Goal: Transaction & Acquisition: Purchase product/service

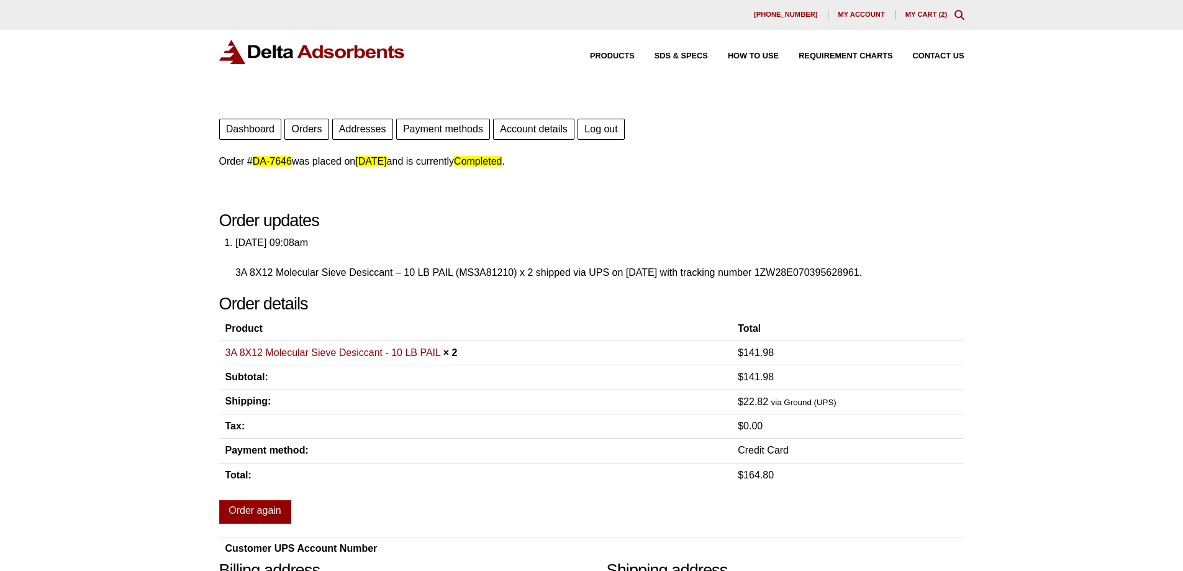
click at [373, 349] on link "3A 8X12 Molecular Sieve Desiccant - 10 LB PAIL" at bounding box center [333, 352] width 216 height 11
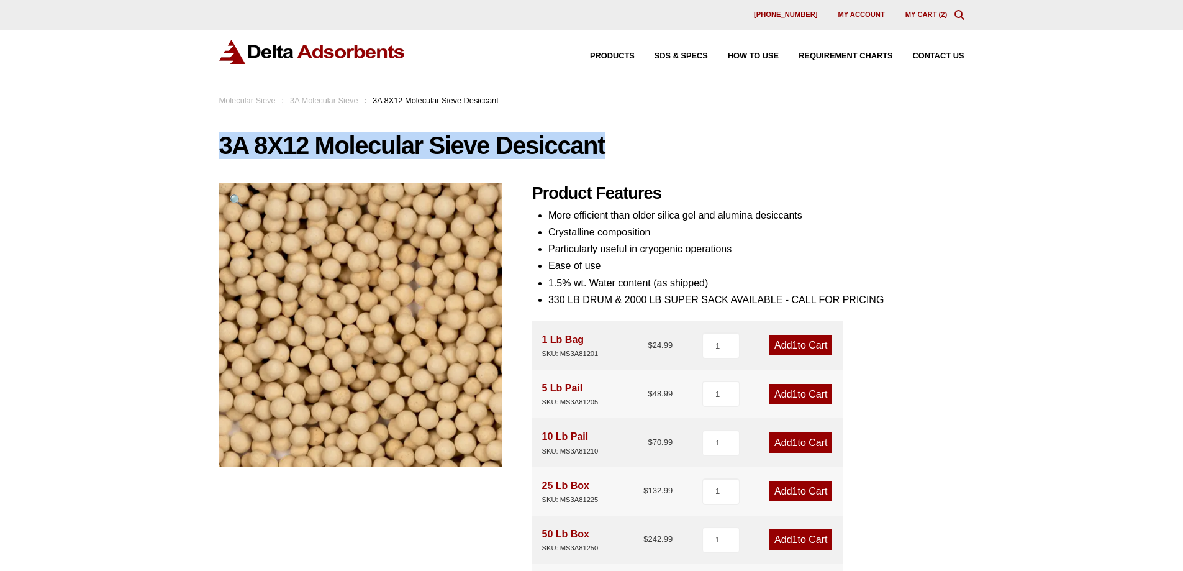
drag, startPoint x: 221, startPoint y: 147, endPoint x: 606, endPoint y: 157, distance: 384.5
click at [606, 157] on h1 "3A 8X12 Molecular Sieve Desiccant" at bounding box center [591, 145] width 745 height 26
copy h1 "3A 8X12 Molecular Sieve Desiccant"
click at [926, 11] on link "My Cart ( 2 )" at bounding box center [927, 14] width 42 height 7
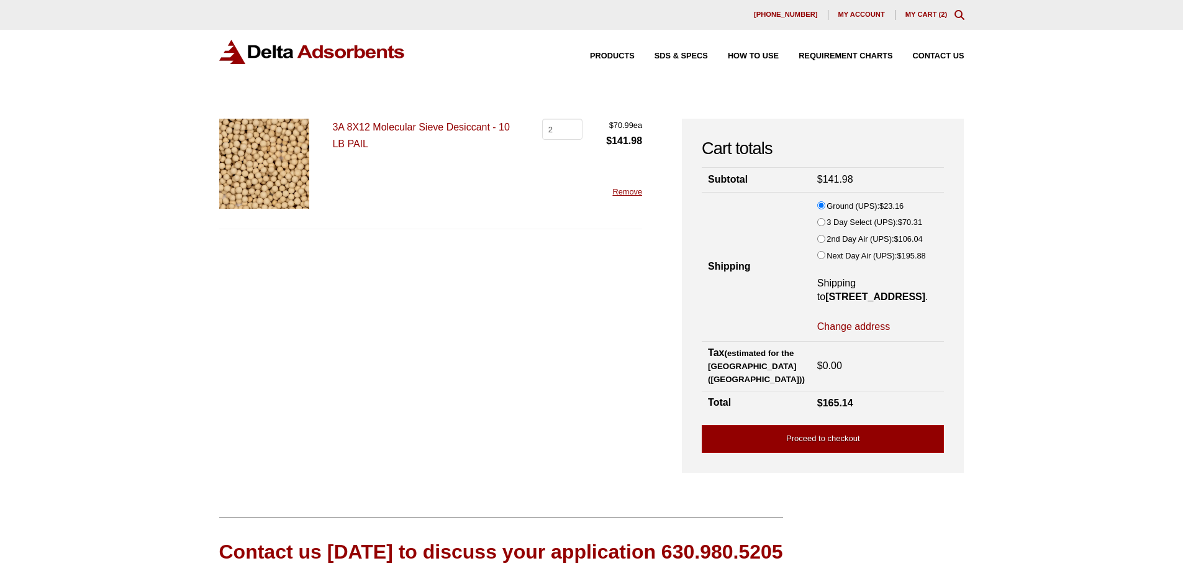
click at [817, 238] on input "2nd Day Air (UPS): $ 106.04" at bounding box center [821, 239] width 8 height 8
radio input "true"
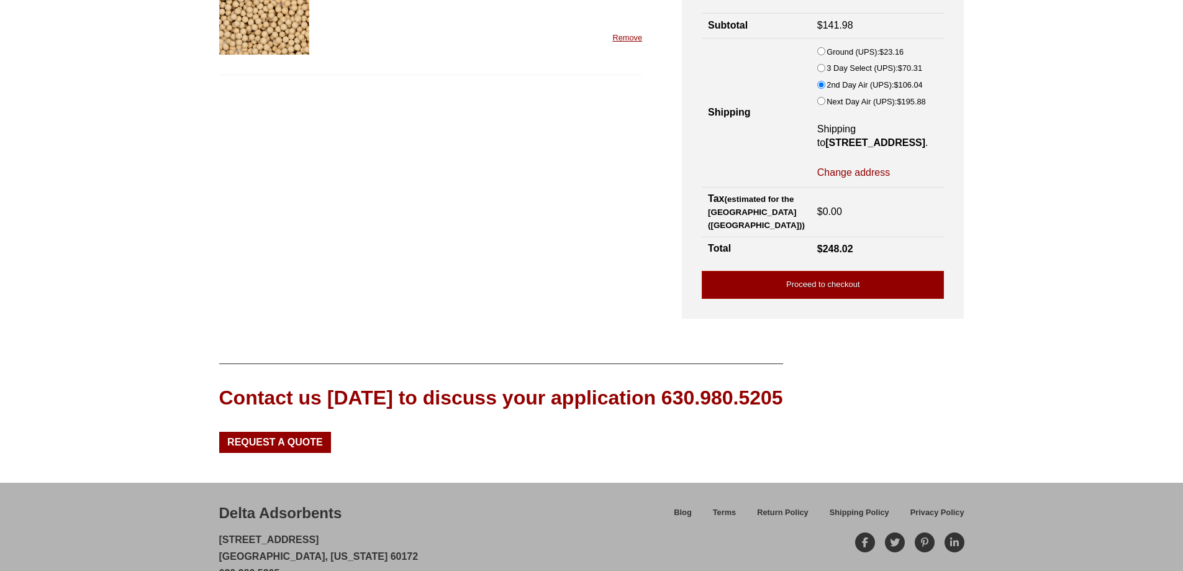
scroll to position [201, 0]
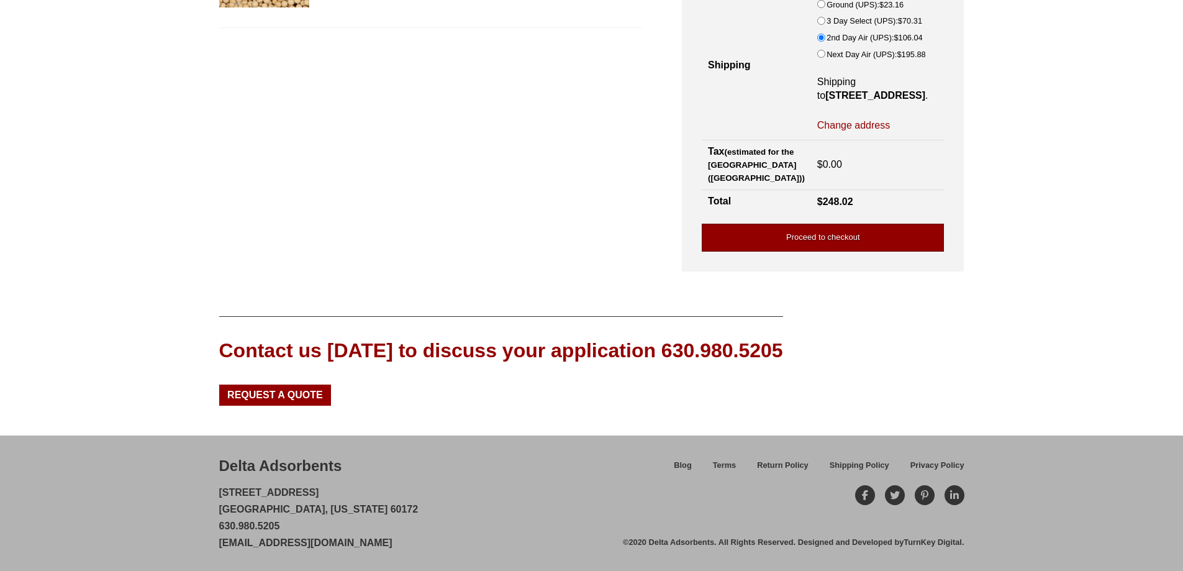
click at [804, 235] on link "Proceed to checkout" at bounding box center [823, 238] width 242 height 28
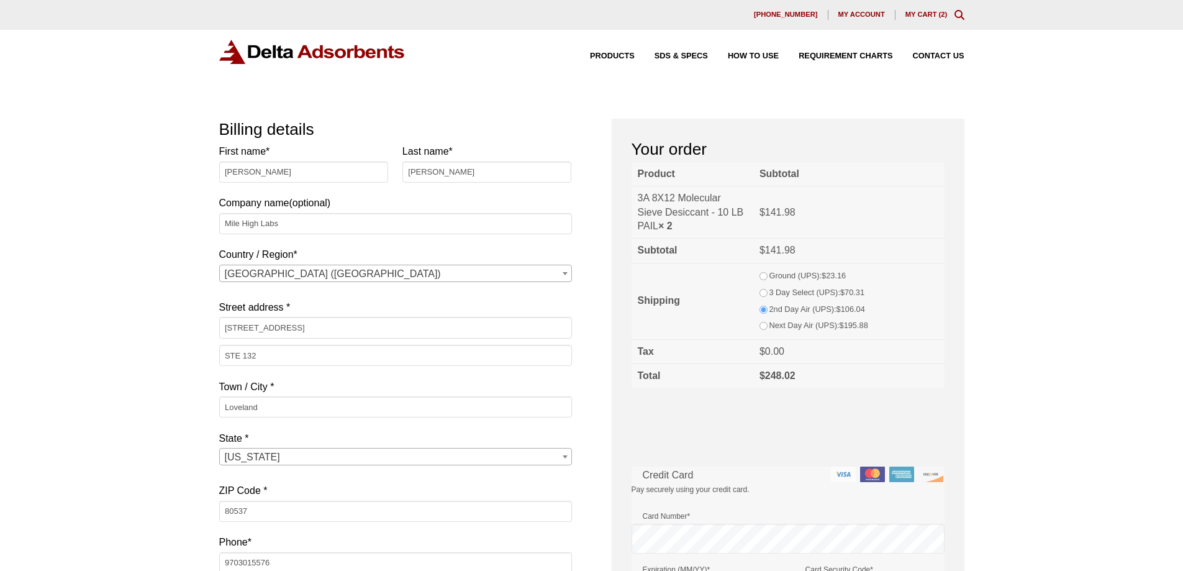
select select "CO"
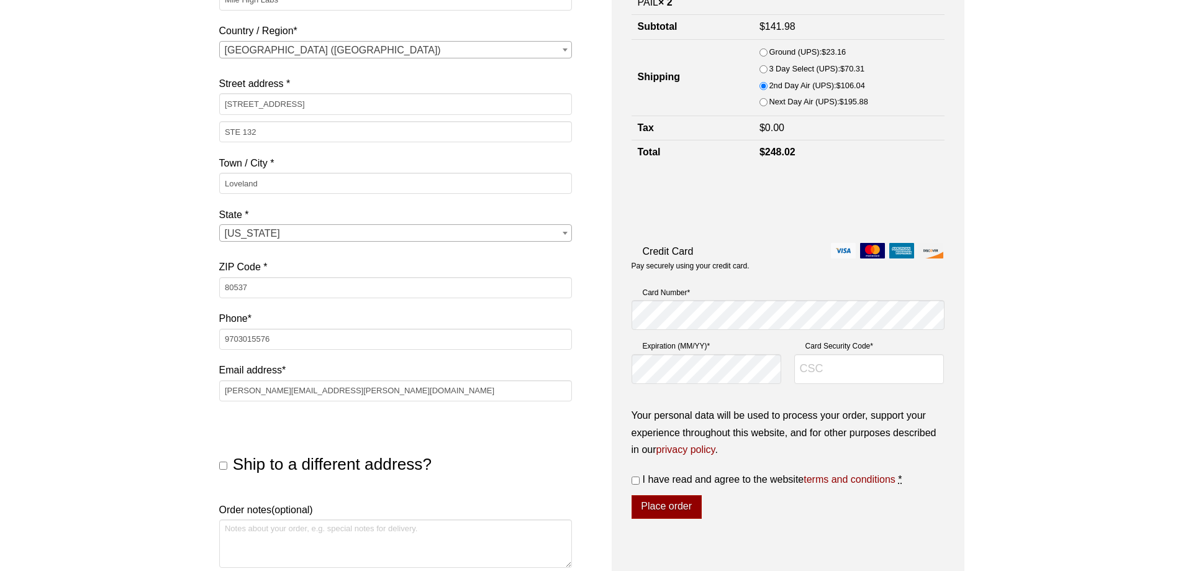
scroll to position [290, 0]
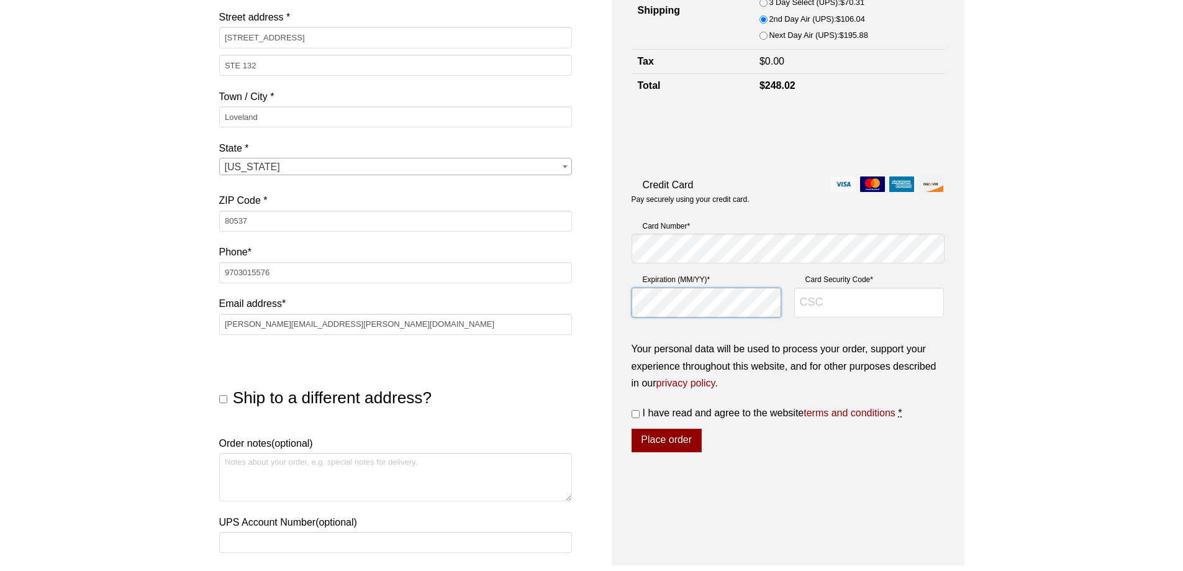
type input "234"
click at [637, 413] on input "I have read and agree to the website terms and conditions *" at bounding box center [636, 414] width 8 height 8
checkbox input "true"
click at [667, 440] on button "Place order" at bounding box center [667, 441] width 70 height 24
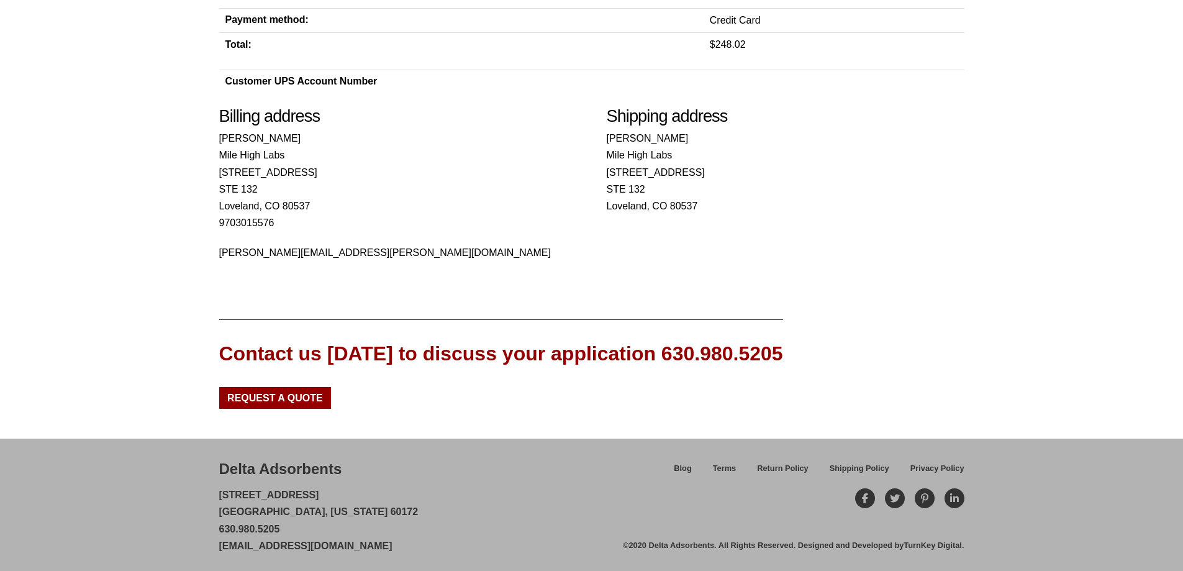
scroll to position [386, 0]
